Goal: Task Accomplishment & Management: Manage account settings

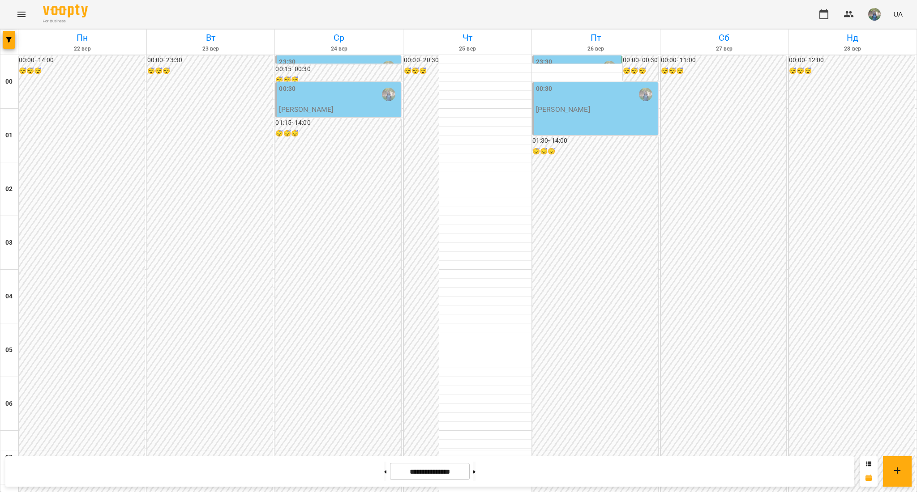
scroll to position [772, 0]
click at [384, 467] on button at bounding box center [385, 472] width 2 height 20
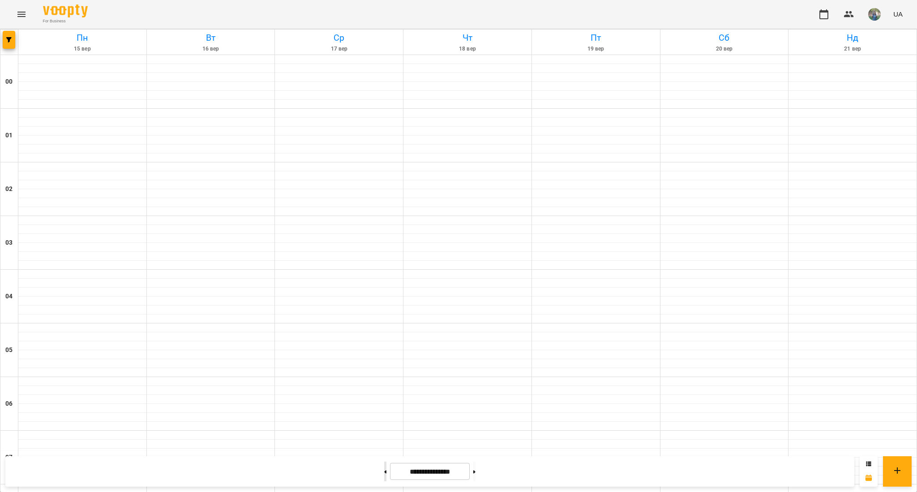
click at [384, 467] on button at bounding box center [385, 472] width 2 height 20
click at [475, 475] on button at bounding box center [474, 472] width 2 height 20
type input "**********"
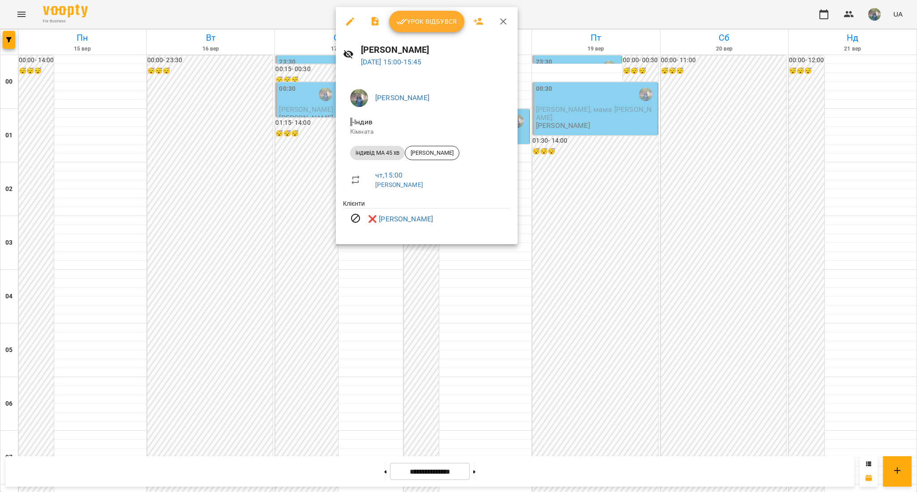
click at [326, 259] on div at bounding box center [458, 246] width 917 height 492
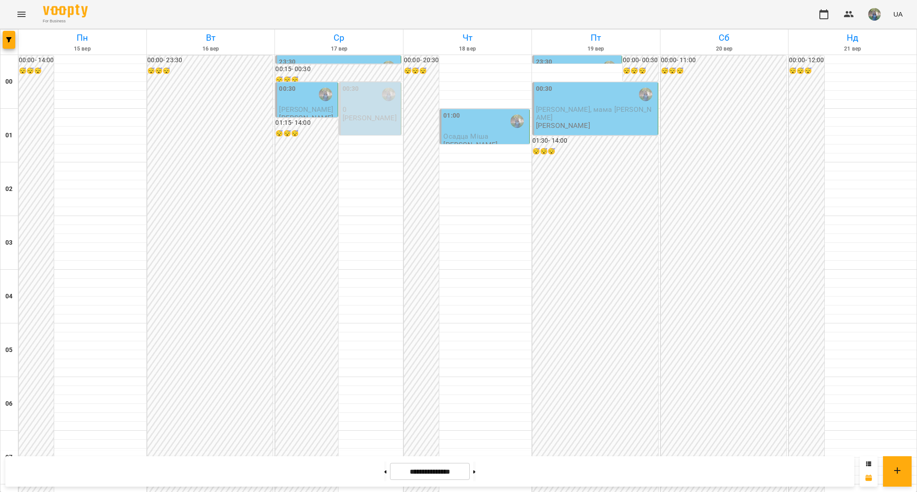
scroll to position [892, 0]
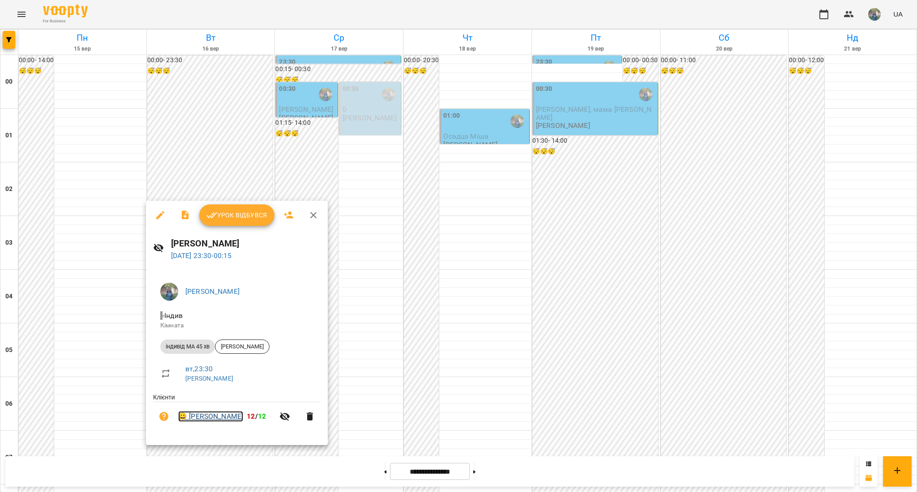
click at [207, 416] on link "😀 [PERSON_NAME]" at bounding box center [210, 416] width 65 height 11
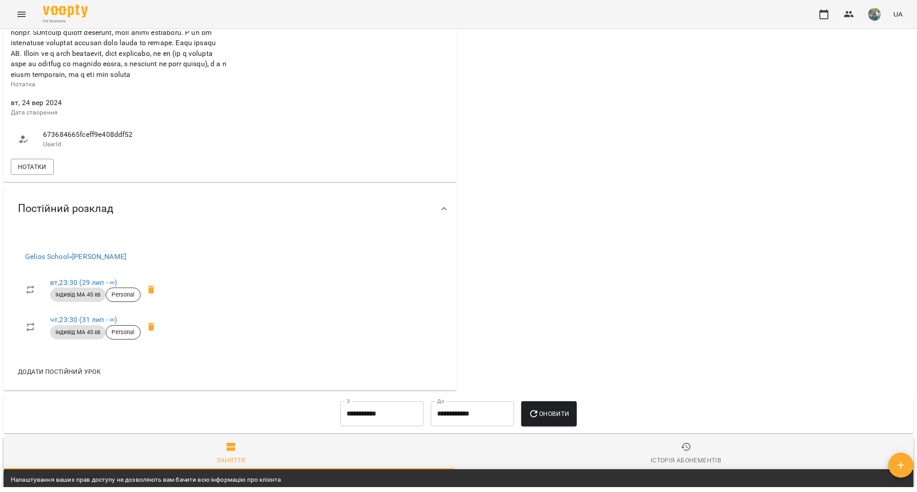
scroll to position [477, 0]
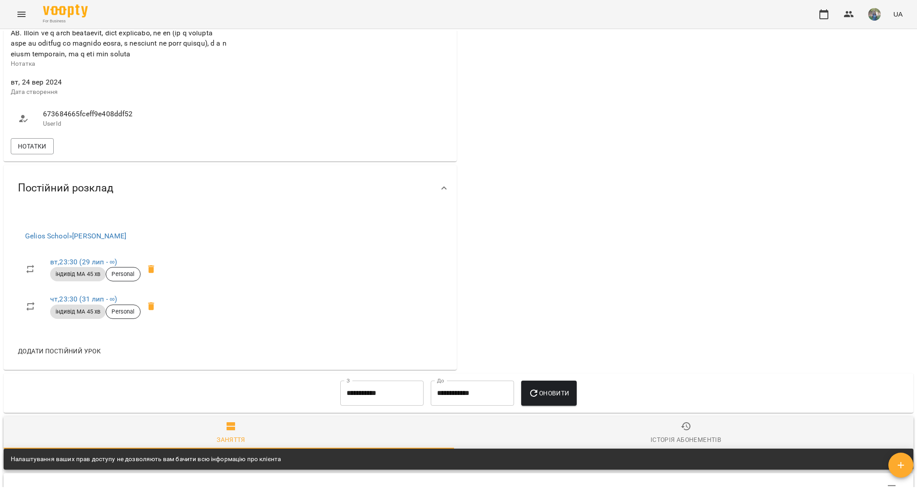
click at [37, 156] on div "Нотатки" at bounding box center [230, 147] width 442 height 20
click at [33, 152] on span "Нотатки" at bounding box center [32, 146] width 29 height 11
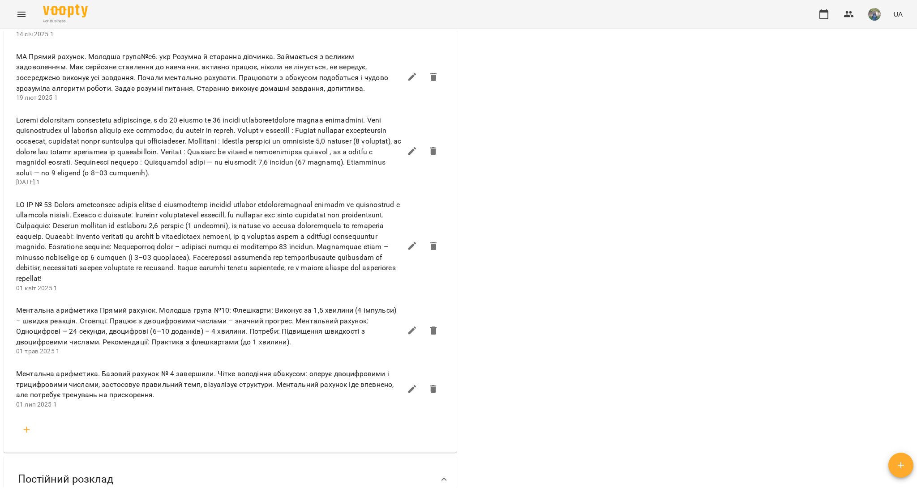
scroll to position [716, 0]
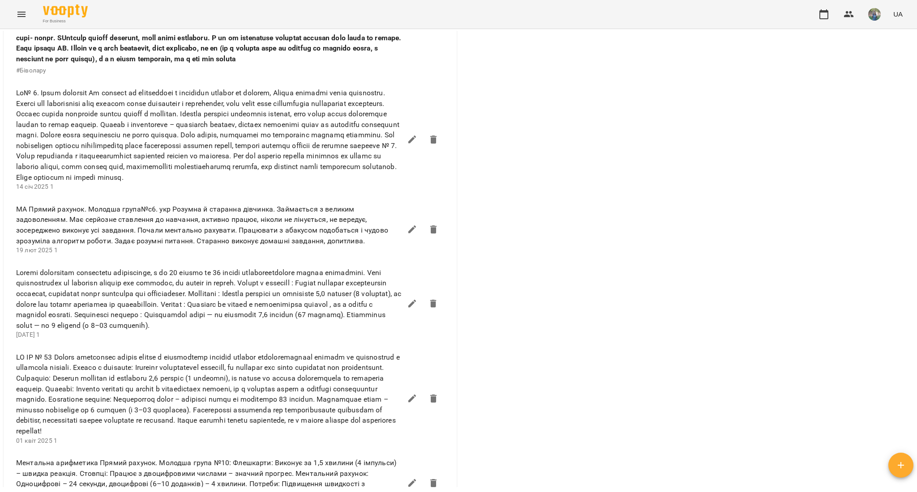
click at [11, 10] on div "For Business UA" at bounding box center [458, 14] width 917 height 29
click at [17, 16] on icon "Menu" at bounding box center [21, 14] width 11 height 11
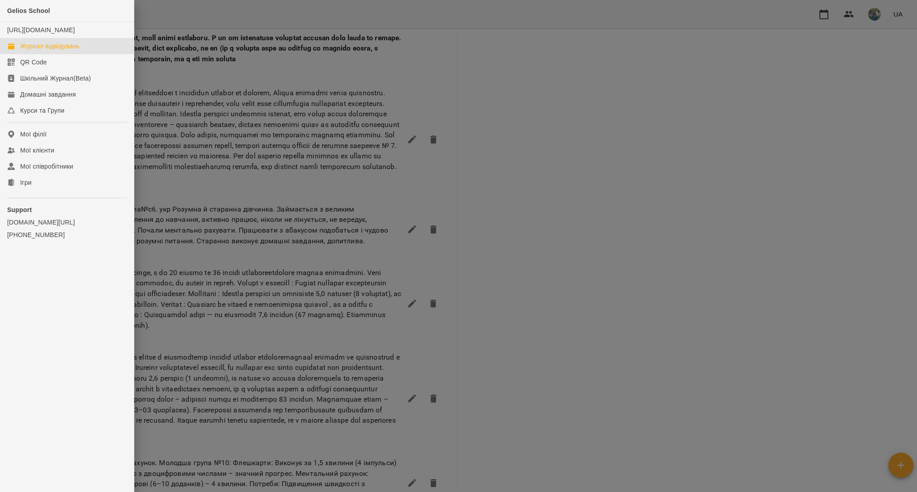
click at [51, 51] on div "Журнал відвідувань" at bounding box center [50, 46] width 60 height 9
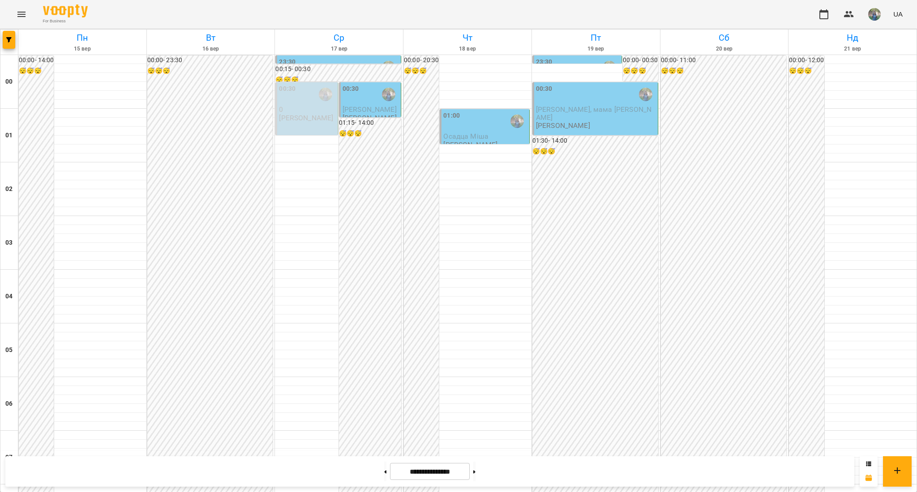
click at [348, 97] on div "00:30" at bounding box center [350, 94] width 17 height 21
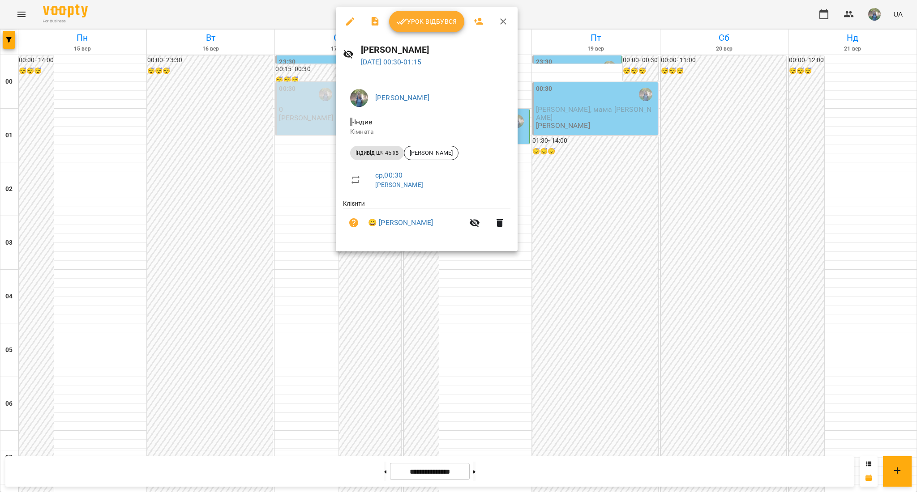
click at [307, 169] on div at bounding box center [458, 246] width 917 height 492
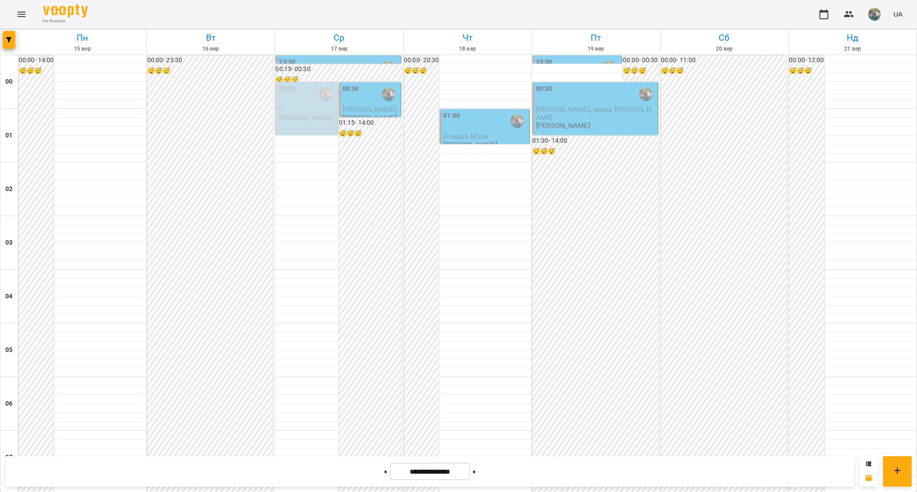
click at [355, 102] on div "00:30" at bounding box center [370, 94] width 56 height 21
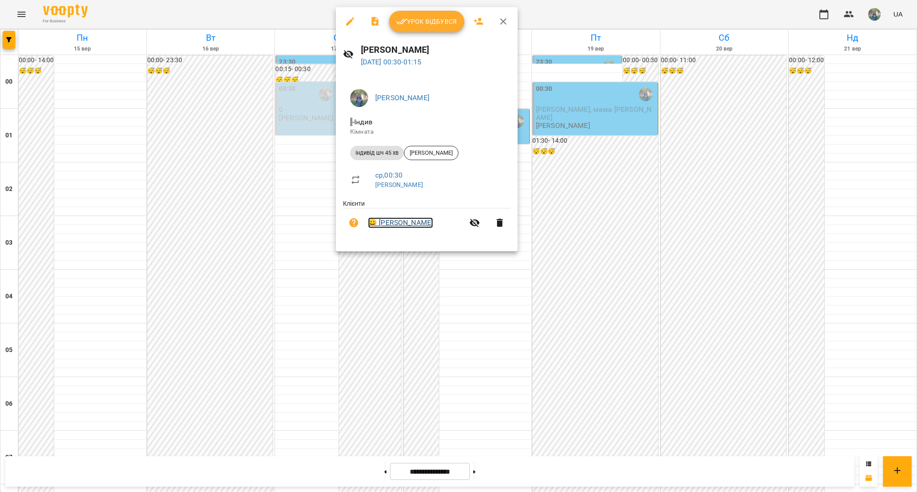
click at [385, 221] on link "😀 [PERSON_NAME]" at bounding box center [400, 223] width 65 height 11
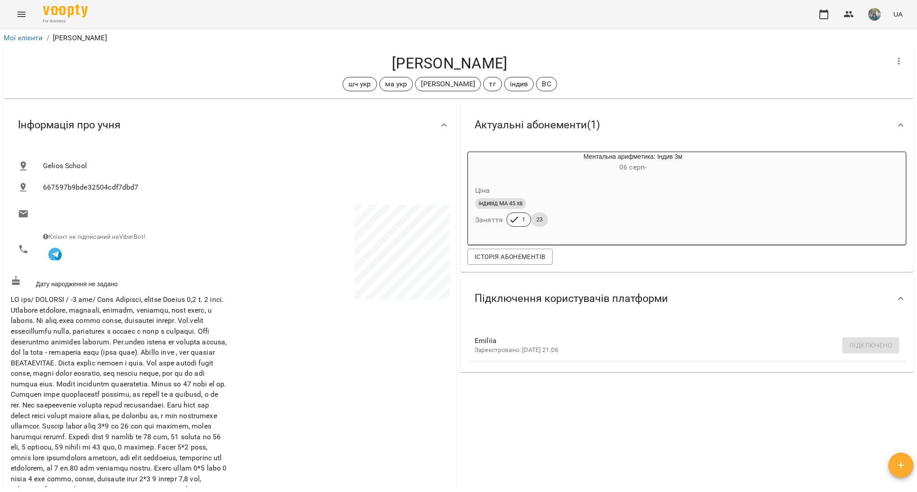
click at [23, 13] on icon "Menu" at bounding box center [21, 14] width 11 height 11
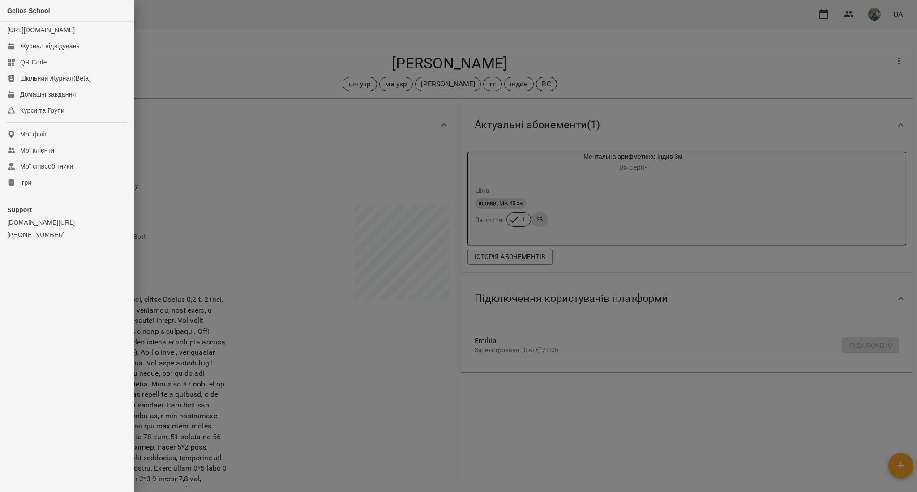
click at [335, 169] on div at bounding box center [458, 246] width 917 height 492
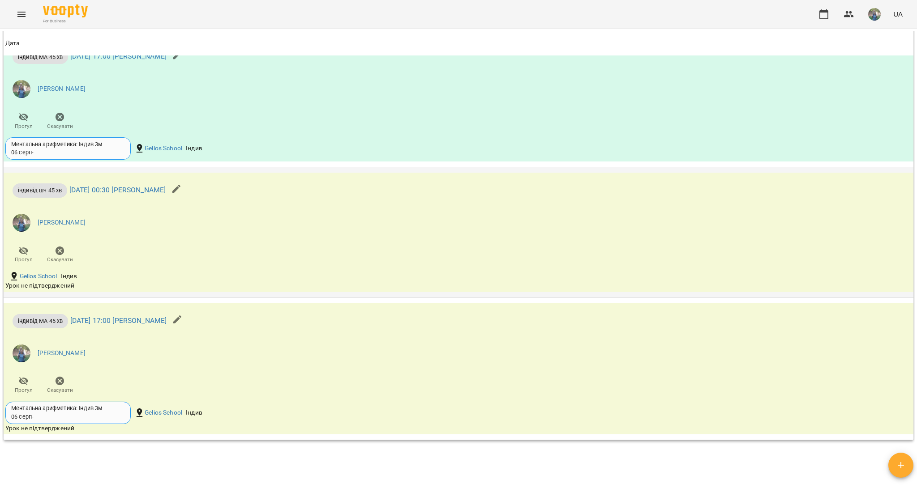
scroll to position [1074, 0]
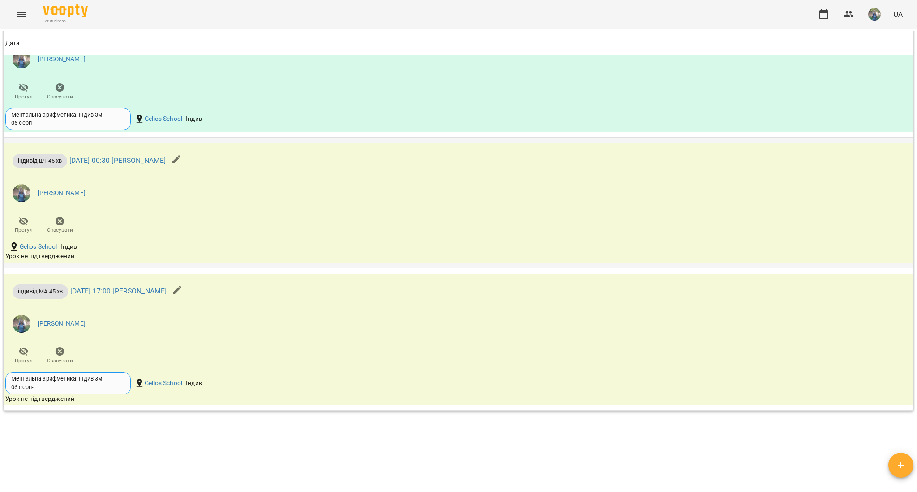
click at [25, 165] on span "індивід шч 45 хв" at bounding box center [40, 161] width 55 height 9
click at [120, 165] on link "[DATE] 00:30 [PERSON_NAME]" at bounding box center [117, 160] width 97 height 9
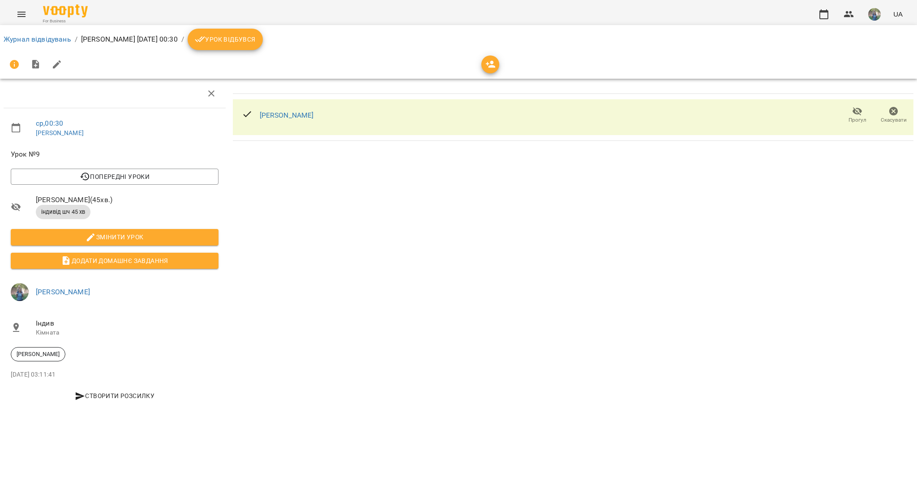
click at [131, 237] on span "Змінити урок" at bounding box center [114, 237] width 193 height 11
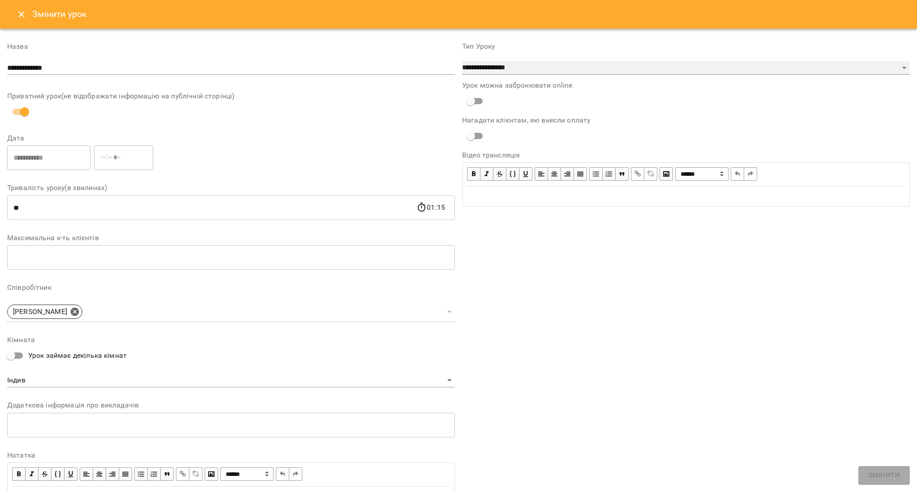
click at [671, 65] on select "**********" at bounding box center [686, 68] width 448 height 14
select select "**********"
click at [462, 61] on select "**********" at bounding box center [686, 68] width 448 height 14
click at [874, 475] on span "Змінити" at bounding box center [884, 476] width 32 height 12
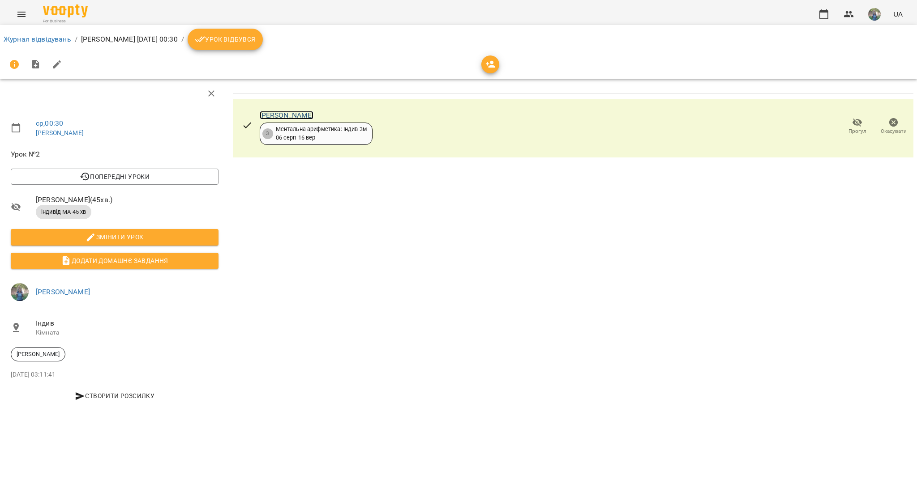
click at [299, 118] on link "[PERSON_NAME]" at bounding box center [287, 115] width 54 height 9
click at [40, 41] on link "Журнал відвідувань" at bounding box center [38, 39] width 68 height 9
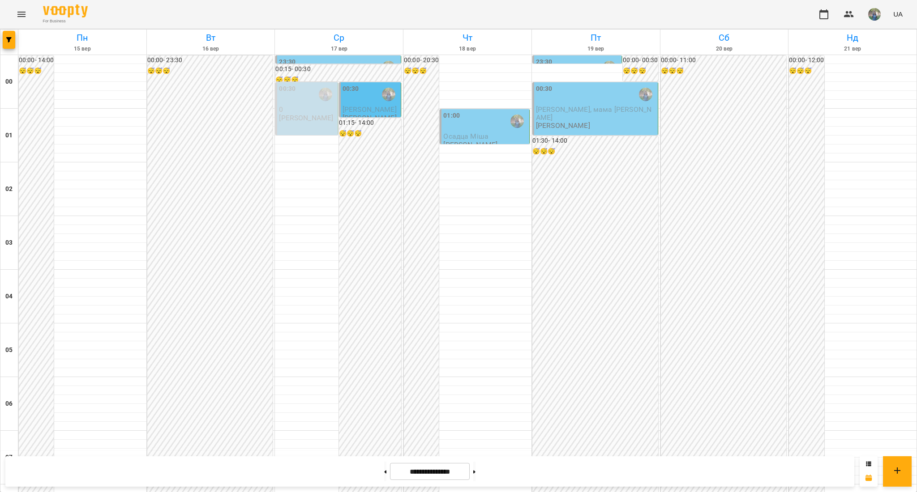
click at [344, 104] on div "00:30" at bounding box center [350, 94] width 17 height 21
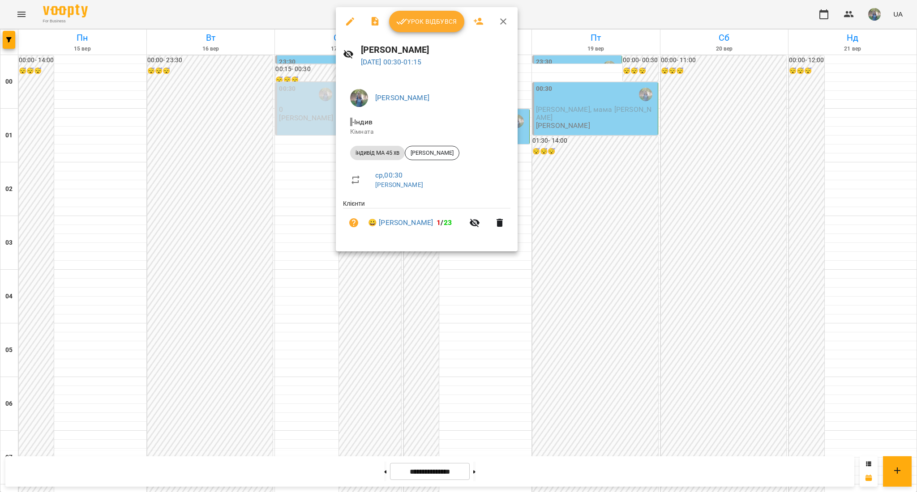
click at [298, 194] on div at bounding box center [458, 246] width 917 height 492
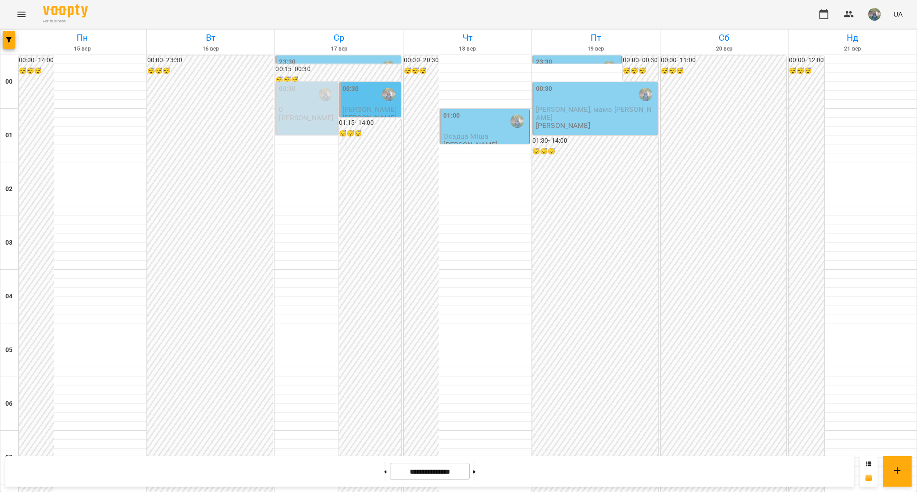
scroll to position [832, 0]
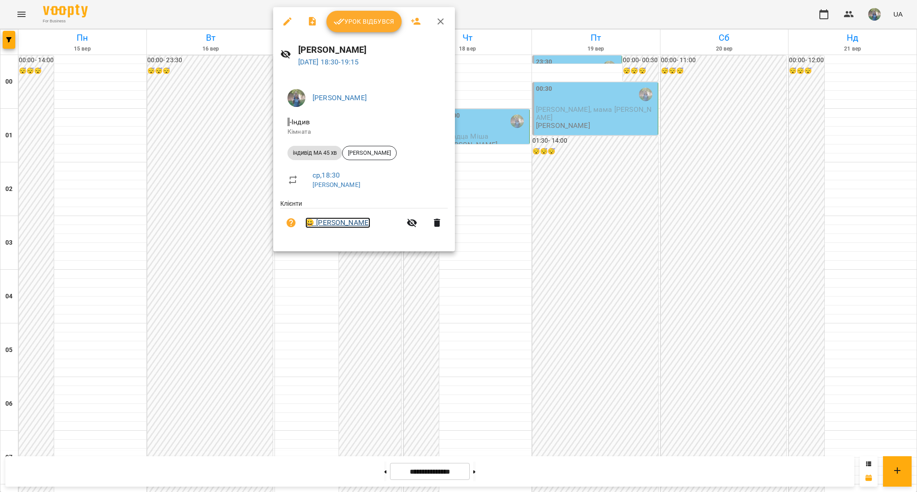
click at [324, 226] on link "😀 [PERSON_NAME]" at bounding box center [337, 223] width 65 height 11
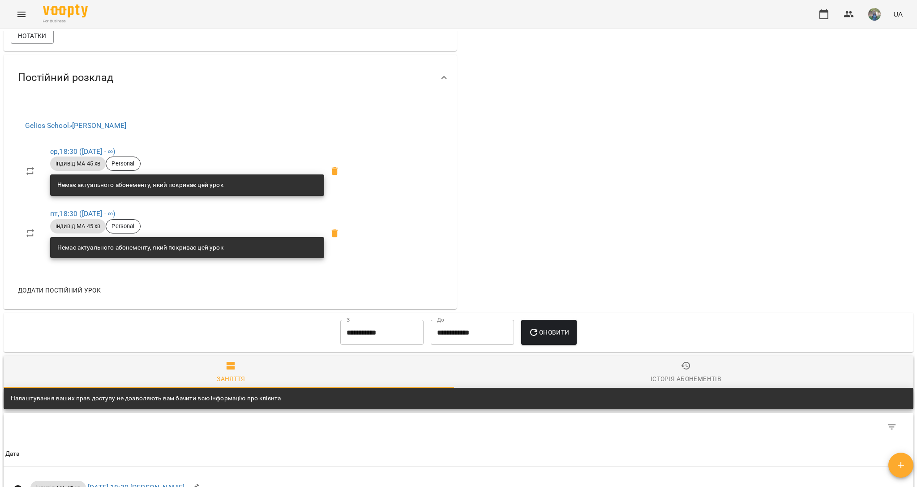
scroll to position [597, 0]
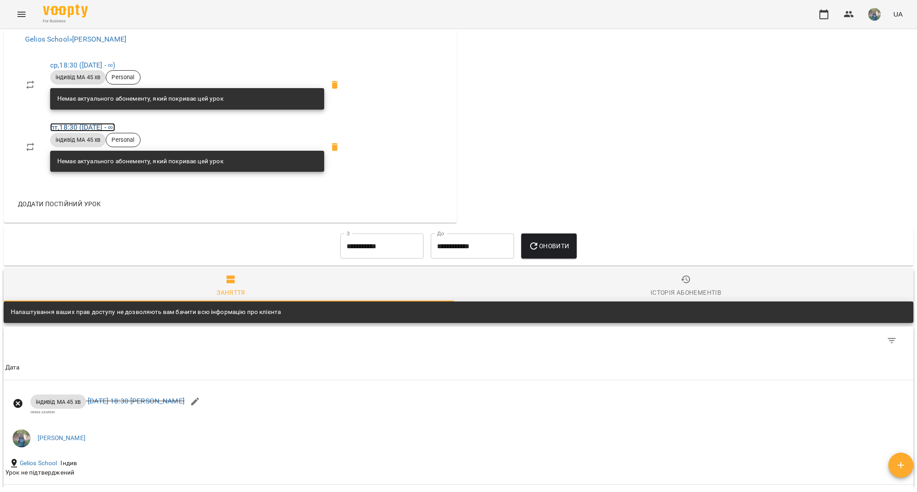
click at [84, 132] on link "пт , 18:30 ([DATE] - ∞)" at bounding box center [82, 127] width 65 height 9
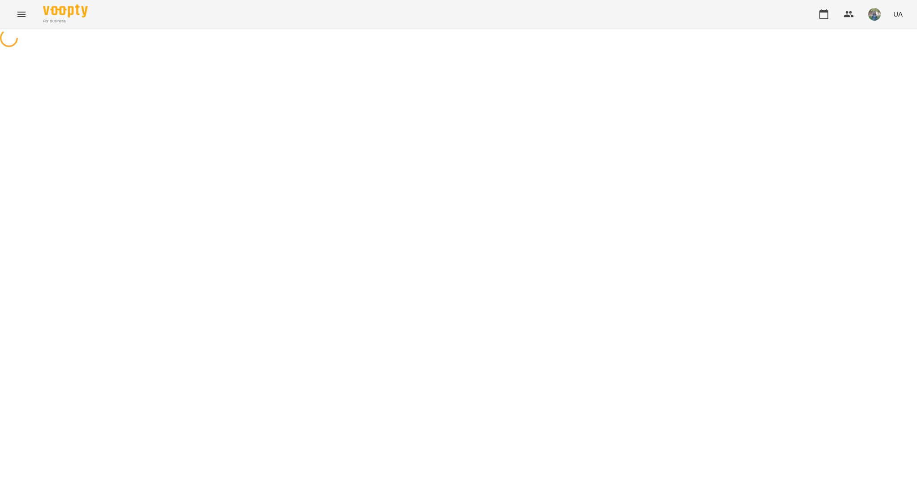
select select "*"
select select "**********"
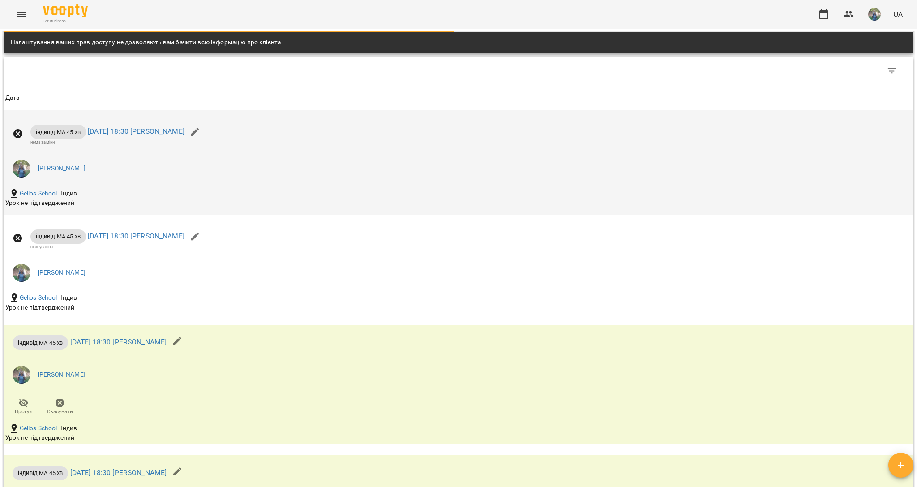
scroll to position [788, 0]
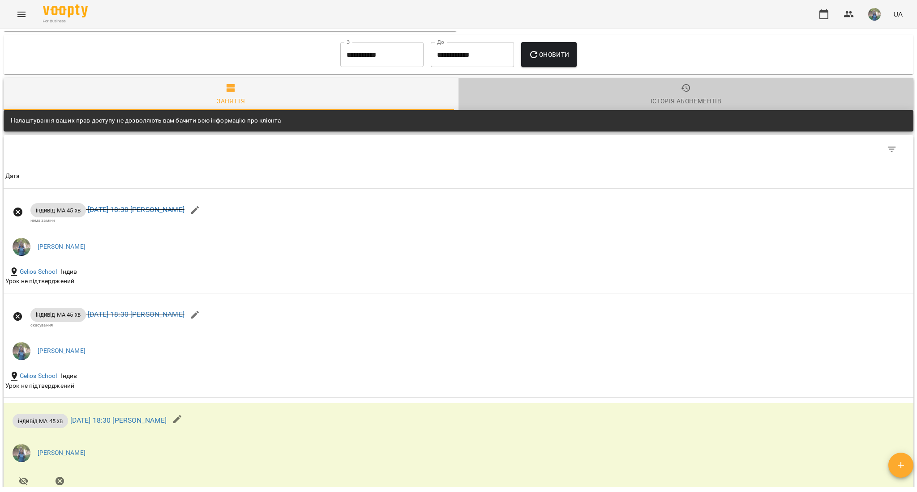
click at [695, 107] on div "Історія абонементів" at bounding box center [685, 101] width 71 height 11
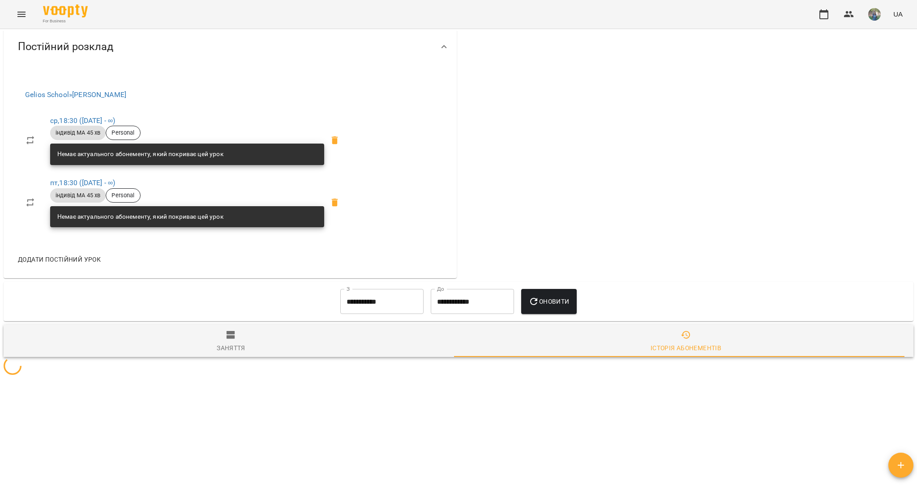
scroll to position [618, 0]
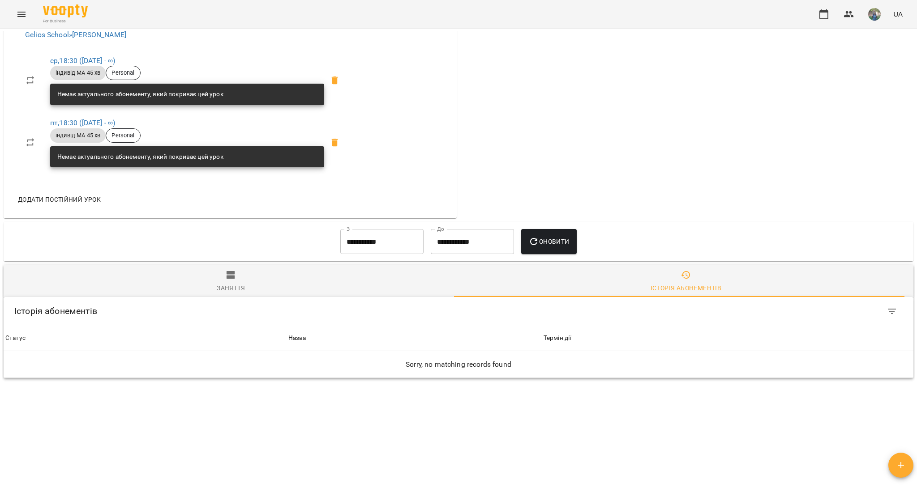
click at [363, 237] on input "**********" at bounding box center [381, 241] width 83 height 25
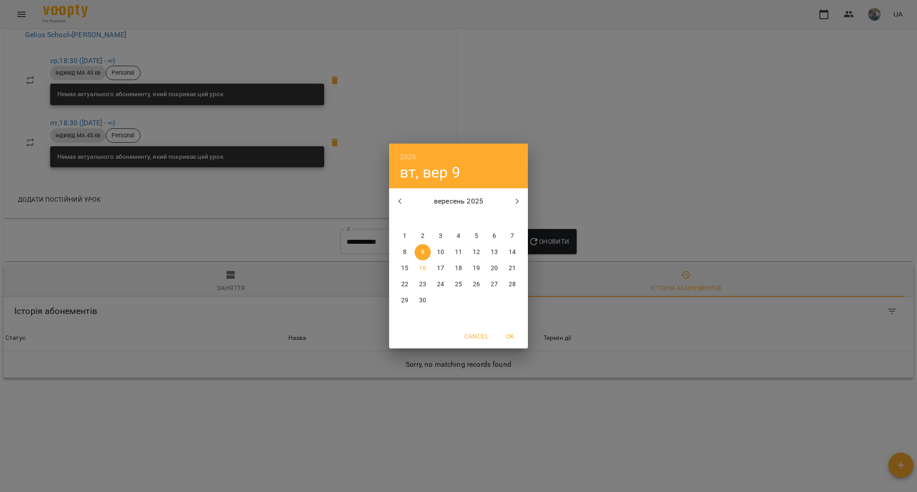
click at [398, 201] on icon "button" at bounding box center [399, 201] width 11 height 11
click at [406, 254] on p "7" at bounding box center [405, 252] width 4 height 9
type input "**********"
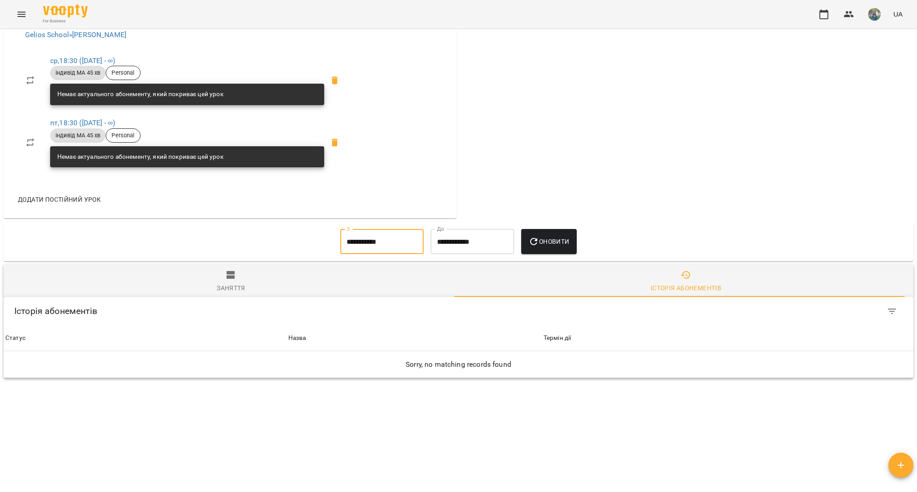
click at [549, 242] on span "Оновити" at bounding box center [548, 241] width 41 height 11
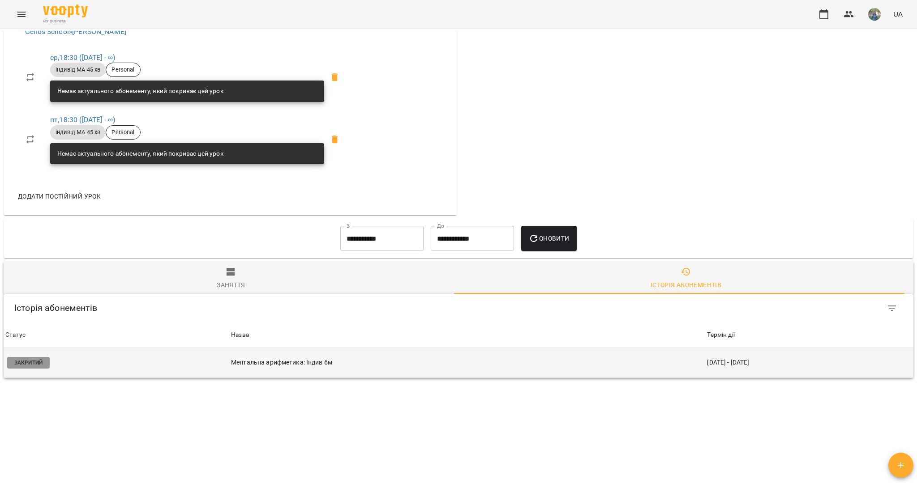
click at [74, 365] on td "Закритий" at bounding box center [117, 363] width 226 height 30
